Goal: Task Accomplishment & Management: Manage account settings

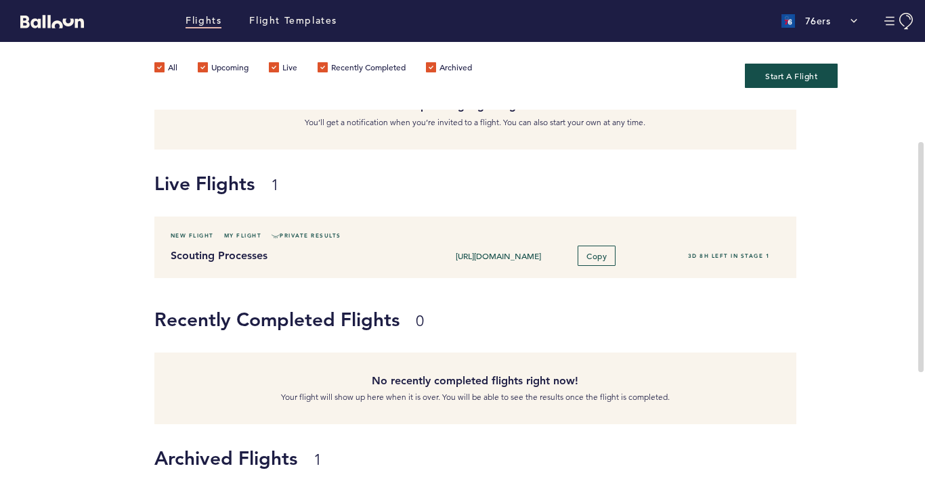
scroll to position [203, 0]
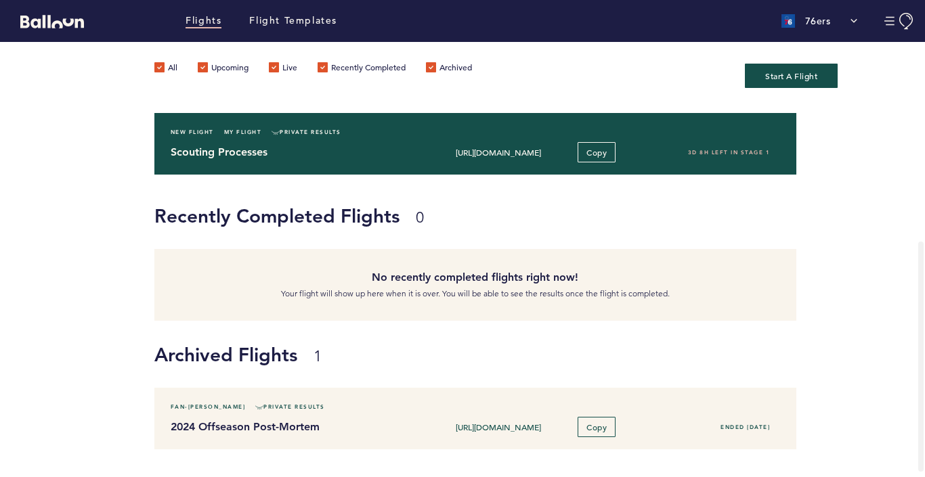
click at [355, 142] on div "Scouting Processes [URL][DOMAIN_NAME] Copy 3D 8H left in stage 1" at bounding box center [475, 152] width 630 height 20
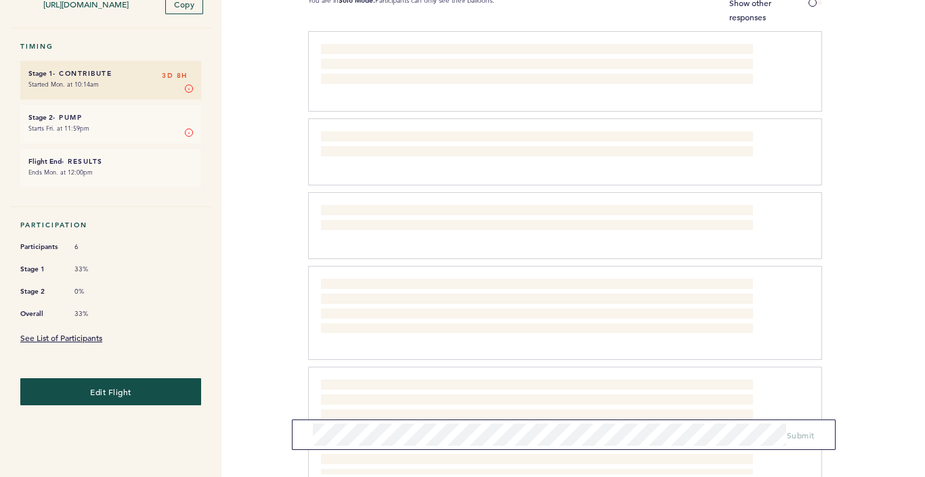
scroll to position [242, 0]
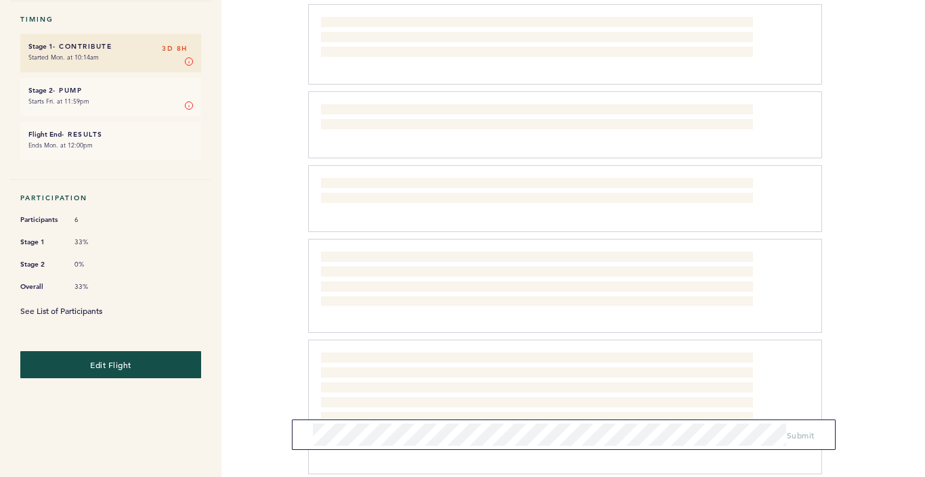
click at [52, 305] on link "See List of Participants" at bounding box center [61, 310] width 82 height 11
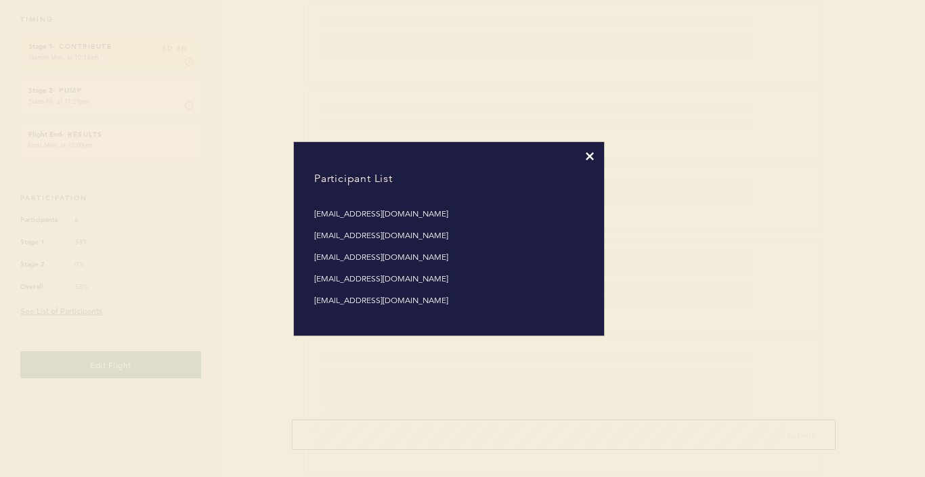
click at [591, 153] on icon at bounding box center [589, 156] width 8 height 8
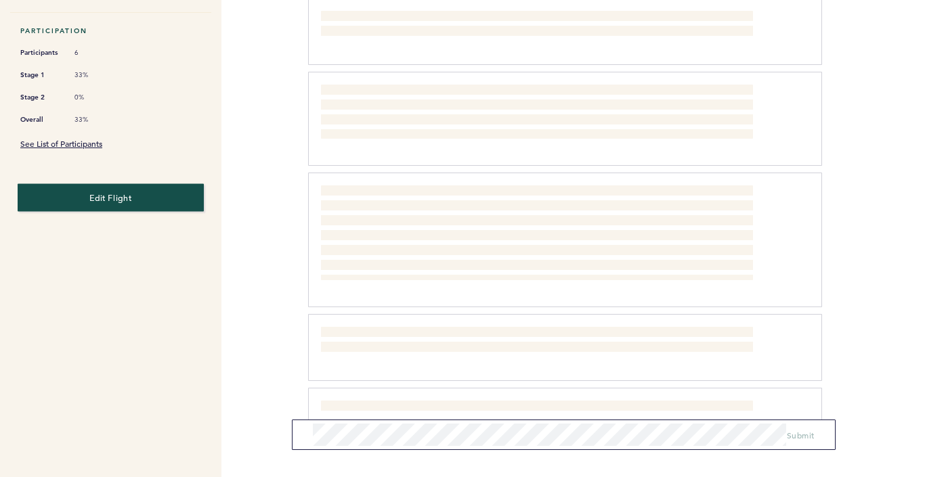
scroll to position [411, 0]
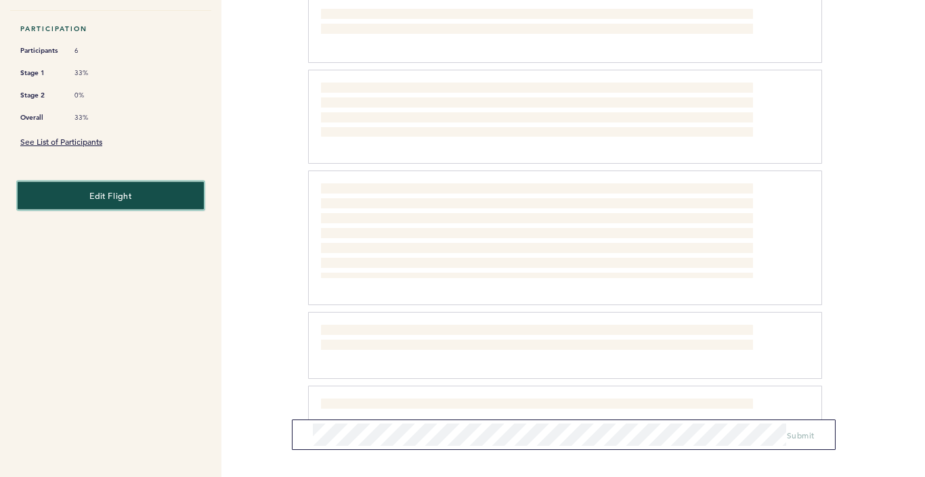
click at [106, 190] on span "Edit Flight" at bounding box center [110, 195] width 42 height 11
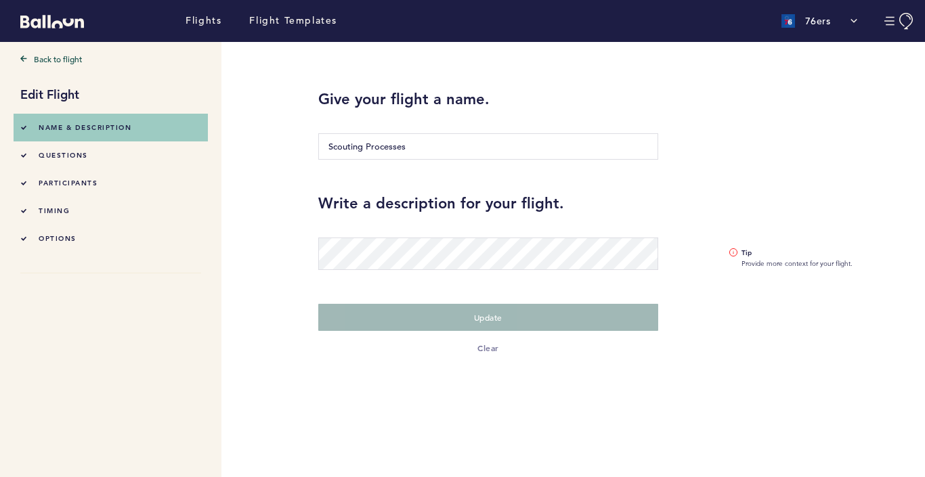
click at [55, 179] on span "participants" at bounding box center [68, 183] width 59 height 9
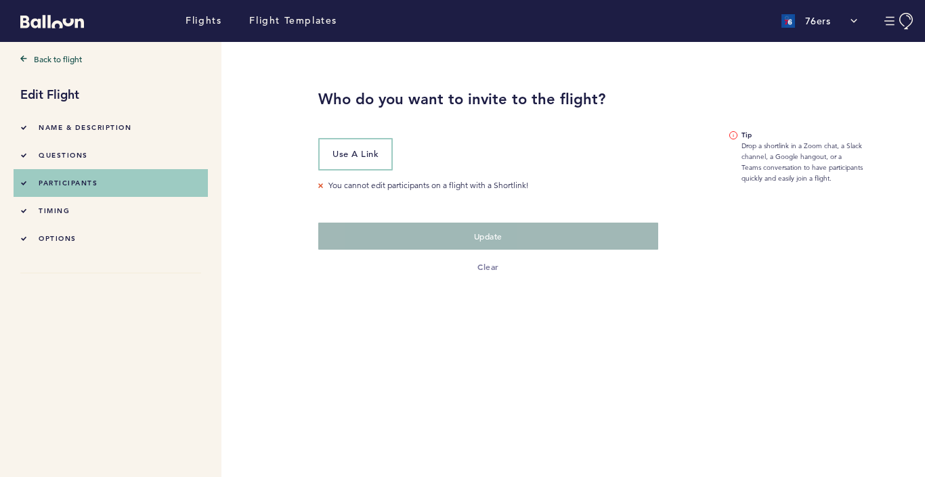
click at [55, 231] on div "options" at bounding box center [48, 238] width 56 height 14
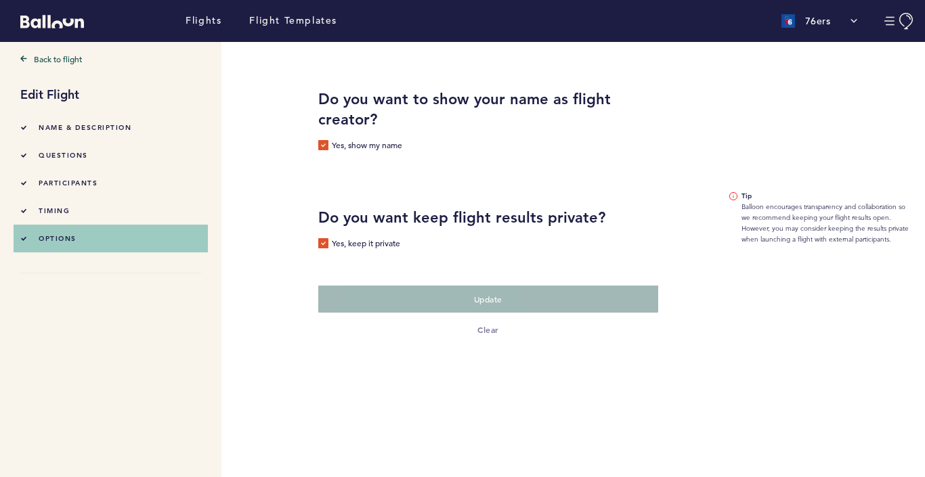
click at [323, 246] on label "Yes, keep it private" at bounding box center [359, 245] width 82 height 14
click at [0, 0] on input "Yes, keep it private" at bounding box center [0, 0] width 0 height 0
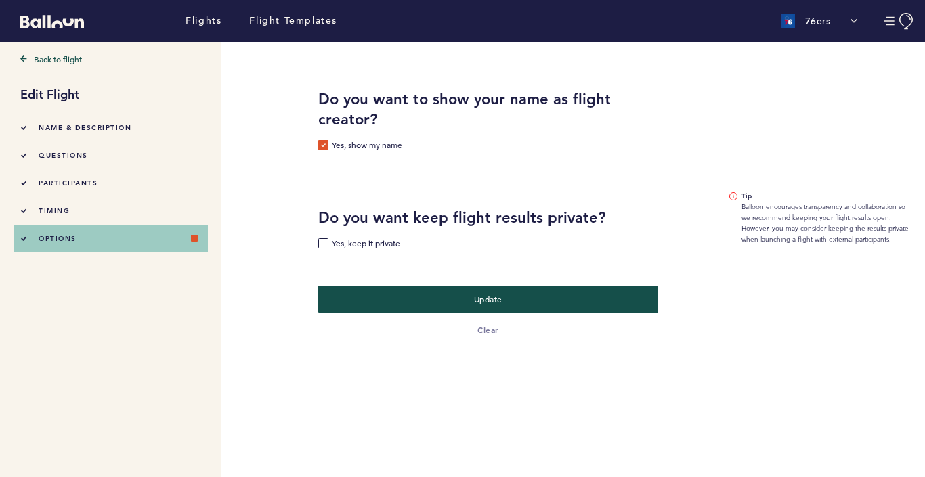
click at [324, 240] on label "Yes, keep it private" at bounding box center [359, 245] width 82 height 14
click at [0, 0] on input "Yes, keep it private" at bounding box center [0, 0] width 0 height 0
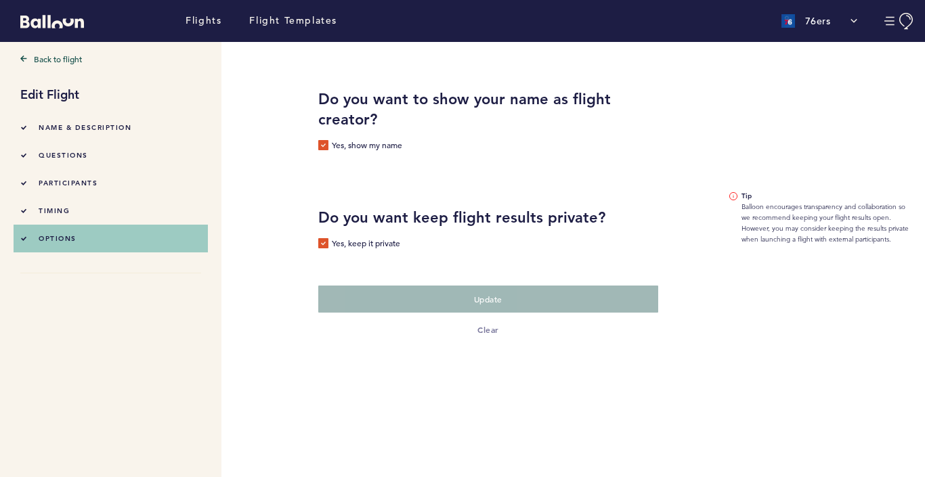
click at [87, 210] on li "timing" at bounding box center [110, 211] width 181 height 28
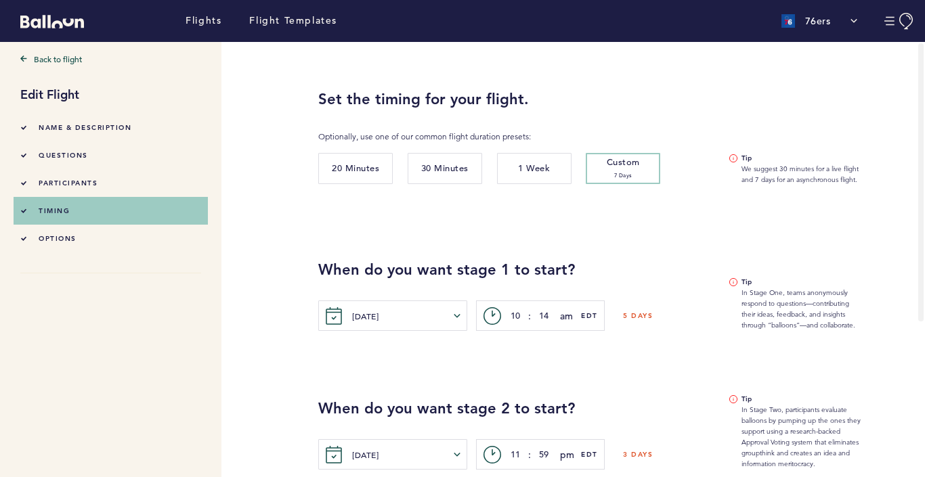
click at [76, 229] on li "options" at bounding box center [110, 239] width 181 height 28
